Goal: Information Seeking & Learning: Learn about a topic

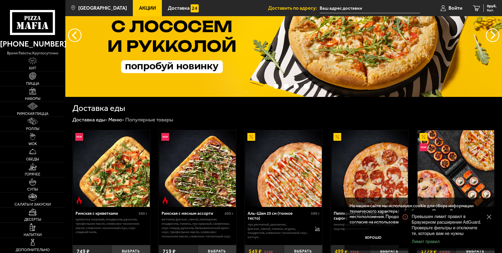
scroll to position [134, 0]
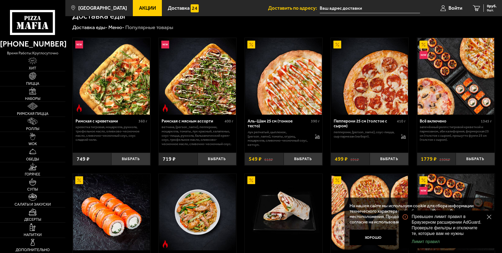
click at [486, 216] on button "close" at bounding box center [489, 216] width 6 height 6
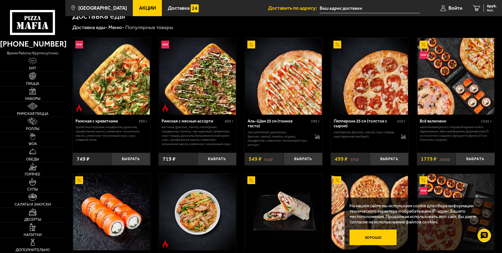
click at [374, 237] on button "Хорошо" at bounding box center [373, 237] width 47 height 16
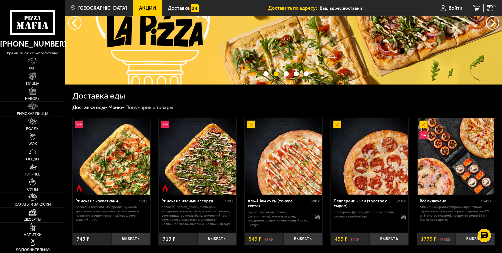
scroll to position [0, 0]
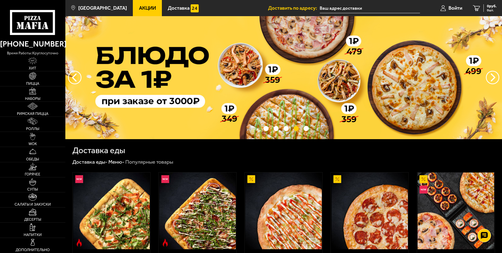
click at [140, 6] on span "Акции" at bounding box center [147, 8] width 17 height 5
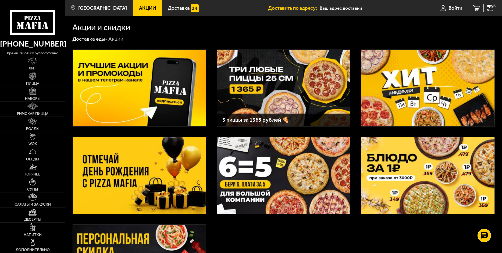
click at [290, 168] on img at bounding box center [283, 175] width 133 height 76
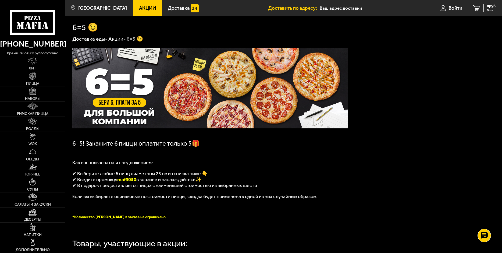
click at [139, 9] on span "Акции" at bounding box center [147, 8] width 17 height 5
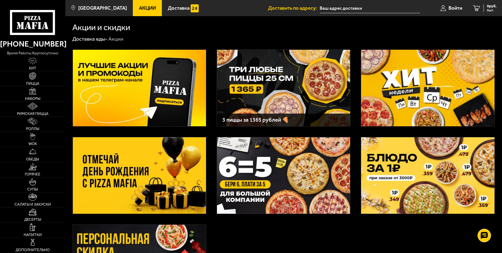
click at [418, 85] on img at bounding box center [427, 88] width 133 height 76
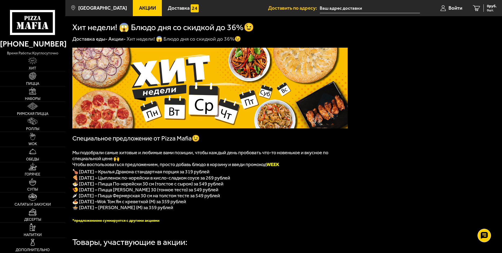
click at [141, 8] on span "Акции" at bounding box center [147, 8] width 17 height 5
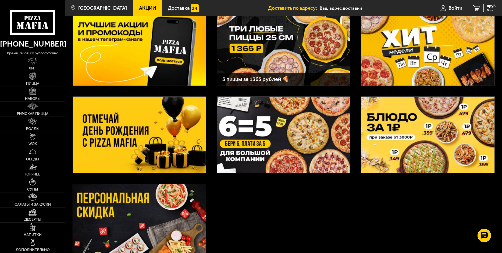
scroll to position [99, 0]
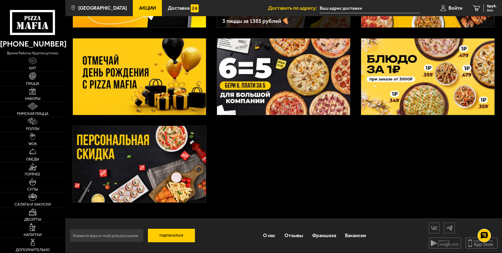
click at [273, 19] on h3 "3 пиццы за 1365 рублей 🍕" at bounding box center [283, 20] width 123 height 5
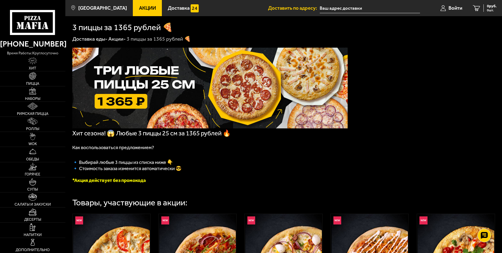
click at [141, 8] on span "Акции" at bounding box center [147, 8] width 17 height 5
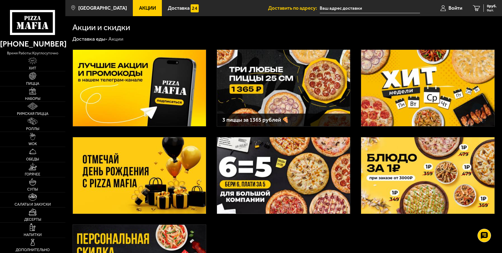
click at [285, 120] on h3 "3 пиццы за 1365 рублей 🍕" at bounding box center [283, 119] width 123 height 5
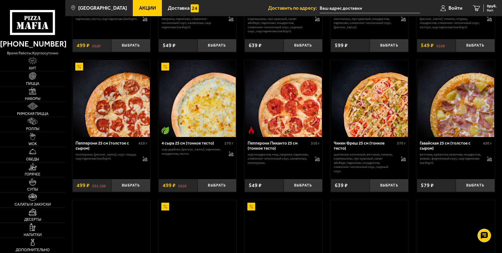
scroll to position [645, 0]
